Goal: Information Seeking & Learning: Learn about a topic

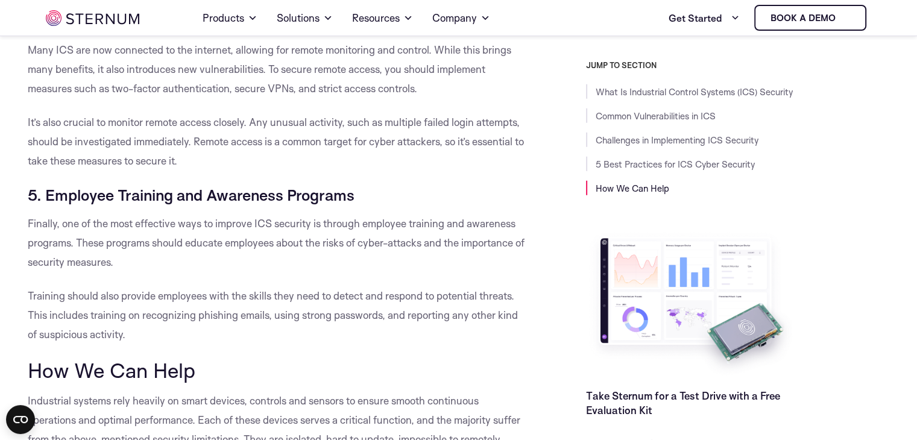
scroll to position [3308, 0]
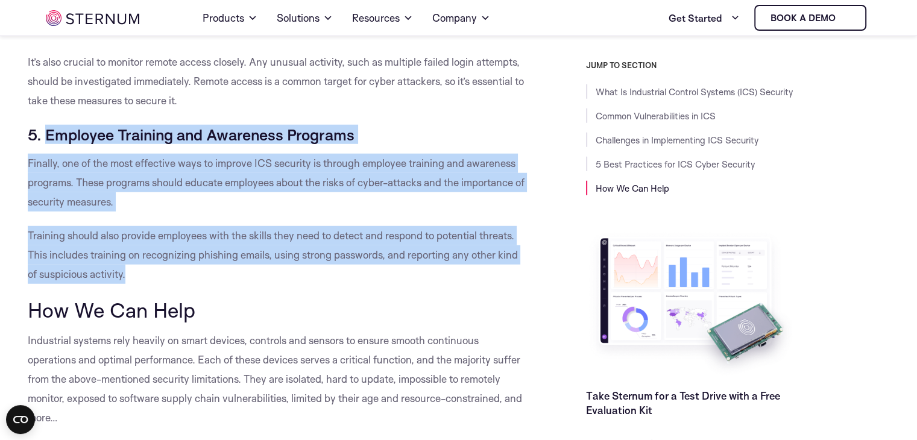
drag, startPoint x: 47, startPoint y: 109, endPoint x: 127, endPoint y: 248, distance: 160.5
copy div "Employee Training and Awareness Programs Finally, one of the most effective way…"
click at [495, 125] on h5 "5. Employee Training and Awareness Programs" at bounding box center [277, 134] width 498 height 19
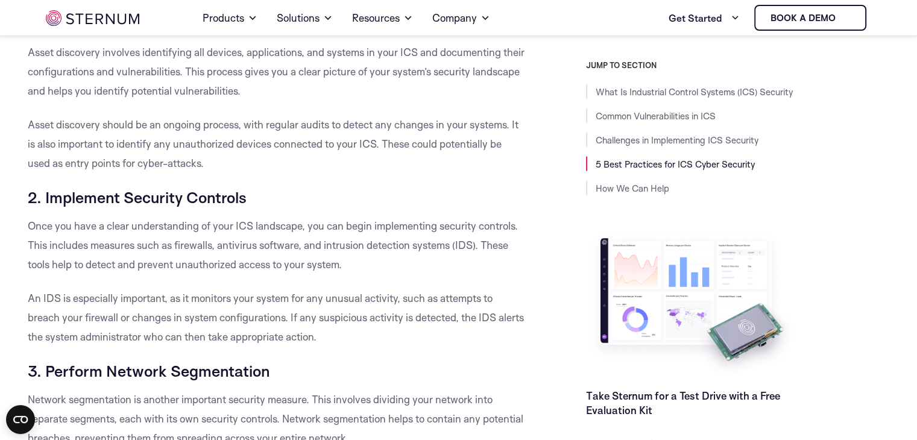
scroll to position [2584, 0]
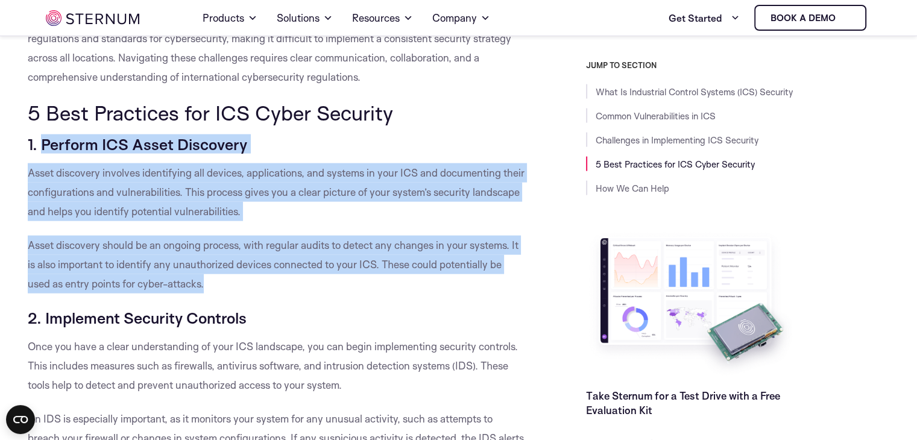
drag, startPoint x: 40, startPoint y: 125, endPoint x: 204, endPoint y: 257, distance: 211.1
copy div "Perform ICS Asset Discovery Asset discovery involves identifying all devices, a…"
click at [198, 258] on p "Asset discovery should be an ongoing process, with regular audits to detect any…" at bounding box center [277, 265] width 498 height 58
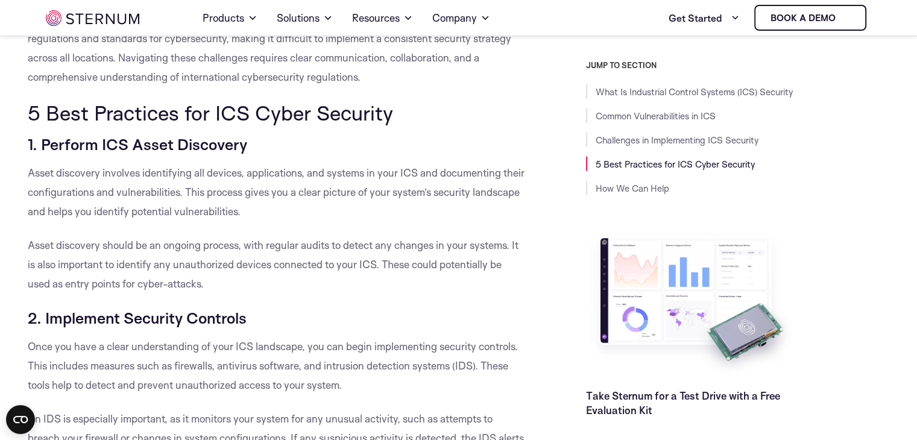
scroll to position [2343, 0]
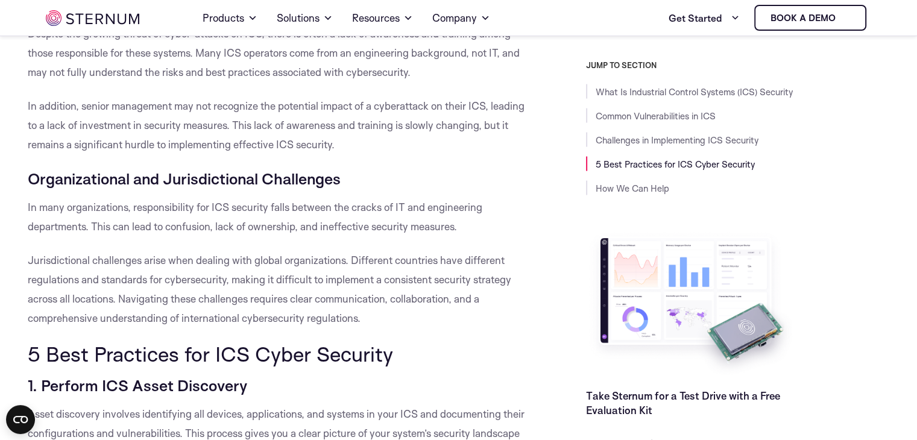
click at [614, 205] on div "JUMP TO SECTION What Is Industrial Control Systems (ICS) Security Common Vulner…" at bounding box center [713, 255] width 364 height 391
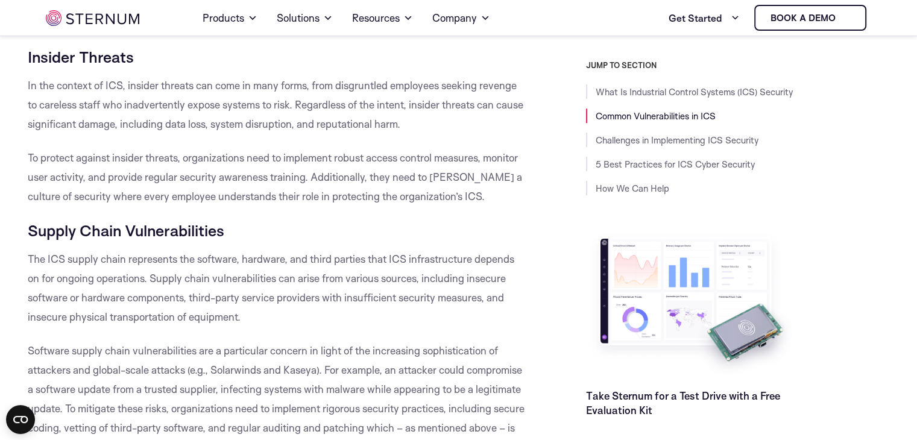
scroll to position [714, 0]
